Goal: Download file/media

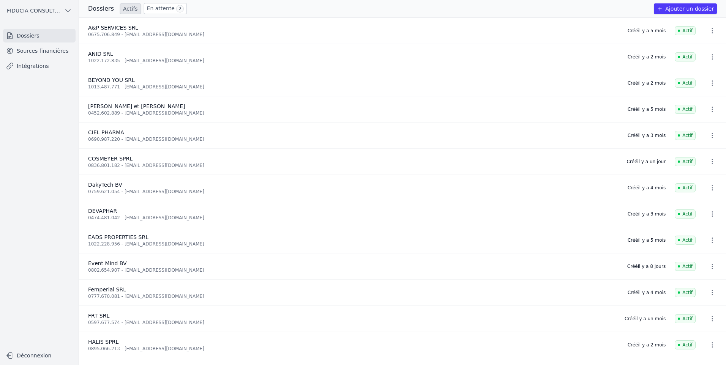
click at [27, 43] on ul "Dossiers Sources financières Intégrations" at bounding box center [39, 51] width 72 height 44
click at [29, 54] on link "Sources financières" at bounding box center [39, 51] width 72 height 14
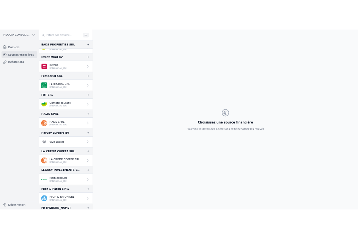
scroll to position [228, 0]
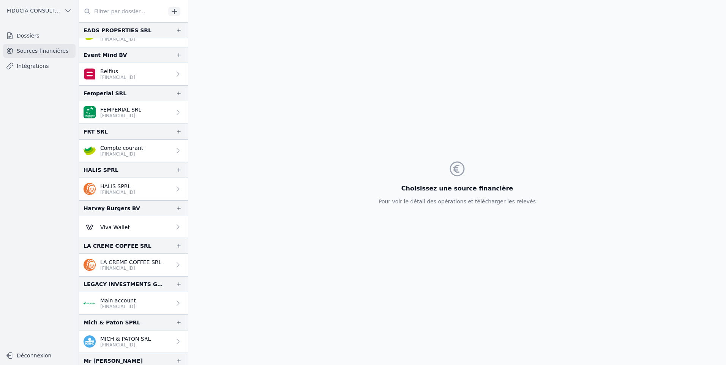
click at [134, 184] on p "HALIS SPRL" at bounding box center [117, 187] width 35 height 8
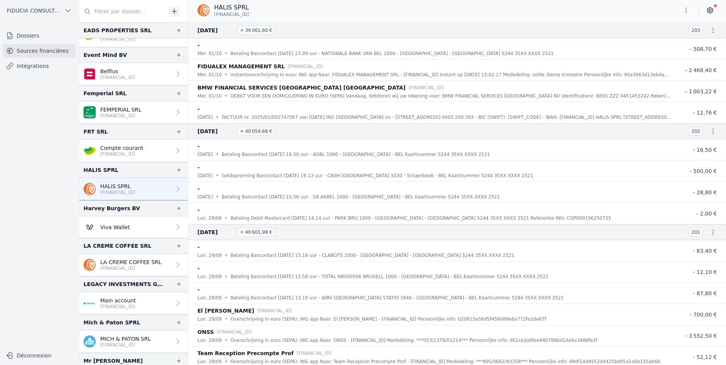
click at [690, 8] on button "button" at bounding box center [685, 10] width 15 height 12
click at [653, 40] on button "Exporter" at bounding box center [667, 40] width 55 height 14
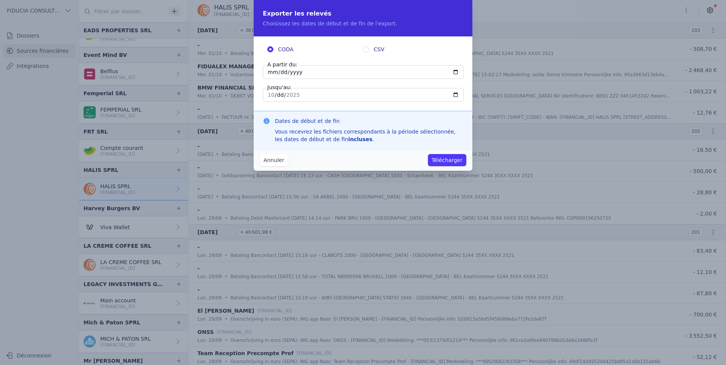
click at [301, 76] on input "[DATE]" at bounding box center [363, 72] width 201 height 14
type input "[DATE]"
click at [428, 154] on button "Télécharger" at bounding box center [447, 160] width 38 height 12
